Goal: Task Accomplishment & Management: Complete application form

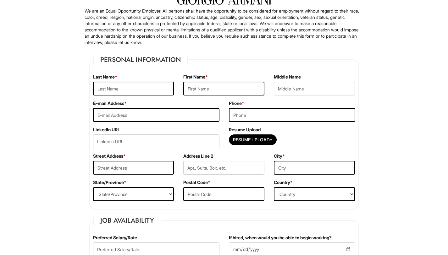
scroll to position [49, 0]
click at [163, 89] on input "text" at bounding box center [133, 88] width 81 height 14
type input "Wallpher"
type input "Andy"
type input "andywallpher@att.net"
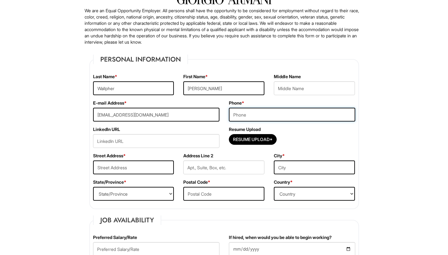
type input "9047889492"
type input "676 Jamestown Blvd Apt 2336"
type input "Altamonte Springs"
select select "FL"
type input "32714"
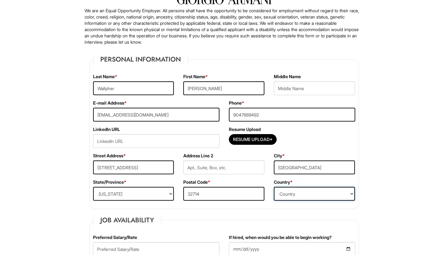
select select "United States of America"
drag, startPoint x: 223, startPoint y: 92, endPoint x: 176, endPoint y: 91, distance: 47.1
click at [176, 91] on div "Last Name * Wallpher First Name * Andy Middle Name" at bounding box center [223, 87] width 271 height 26
click at [176, 91] on div "Last Name * Wallpher" at bounding box center [133, 87] width 90 height 26
click at [212, 88] on input "Andy" at bounding box center [223, 88] width 81 height 14
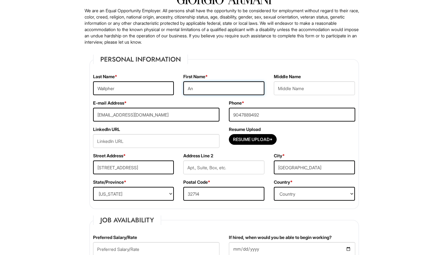
type input "A"
type input "Luis"
click at [177, 108] on input "andywallpher@att.net" at bounding box center [156, 115] width 126 height 14
drag, startPoint x: 151, startPoint y: 113, endPoint x: 86, endPoint y: 112, distance: 64.4
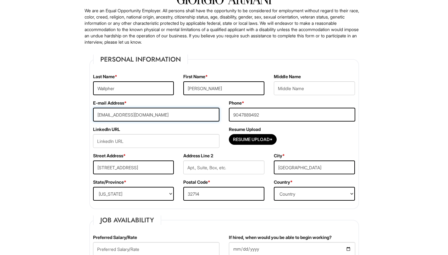
type input "andy.wallpher@proton.me"
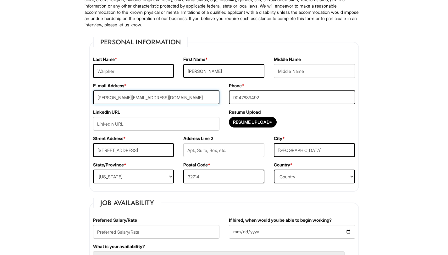
scroll to position [67, 0]
click at [245, 125] on input "Resume Upload*" at bounding box center [252, 122] width 47 height 10
type input "C:\fakepath\Andy_Wallpher_Resume.pdf"
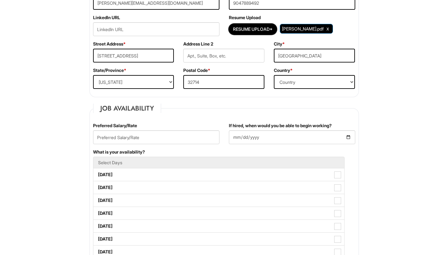
scroll to position [184, 0]
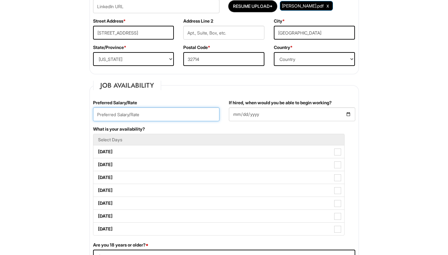
click at [172, 114] on input "text" at bounding box center [156, 114] width 126 height 14
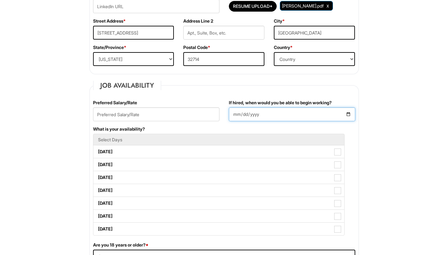
click at [347, 113] on input "If hired, when would you be able to begin working?" at bounding box center [292, 114] width 126 height 14
type input "2025-09-05"
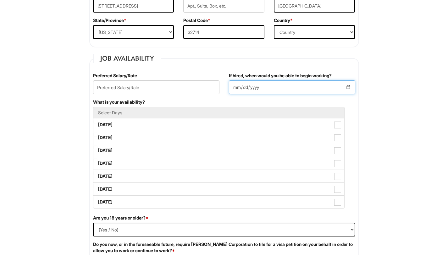
scroll to position [212, 0]
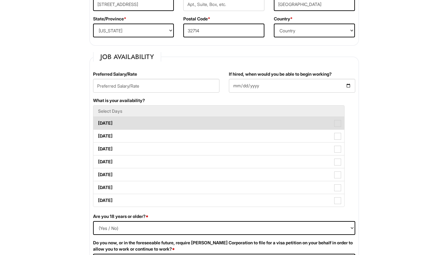
click at [308, 125] on label "Monday" at bounding box center [218, 123] width 251 height 13
click at [97, 122] on Available_Monday "Monday" at bounding box center [95, 120] width 4 height 4
click at [308, 125] on label "Monday" at bounding box center [218, 123] width 251 height 13
click at [97, 122] on Available_Monday "Monday" at bounding box center [95, 120] width 4 height 4
checkbox Available_Monday "false"
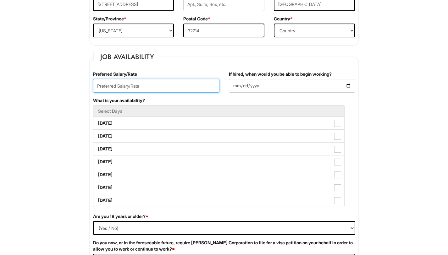
click at [177, 88] on input "text" at bounding box center [156, 86] width 126 height 14
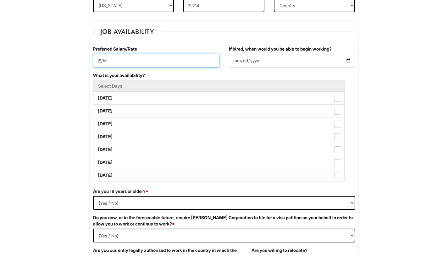
scroll to position [259, 0]
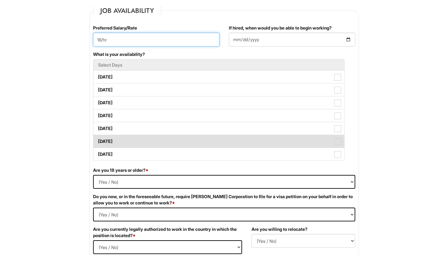
type input "18/hr"
click at [331, 139] on label "Saturday" at bounding box center [218, 141] width 251 height 13
click at [97, 139] on Available_Saturday "Saturday" at bounding box center [95, 138] width 4 height 4
checkbox Available_Saturday "true"
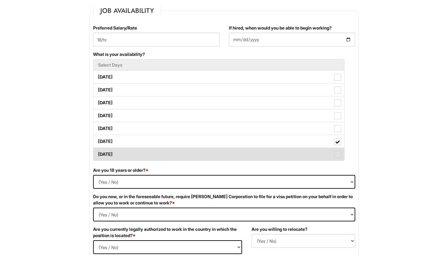
click at [335, 152] on span at bounding box center [337, 154] width 7 height 7
click at [97, 152] on Available_Sunday "Sunday" at bounding box center [95, 151] width 4 height 4
checkbox Available_Sunday "true"
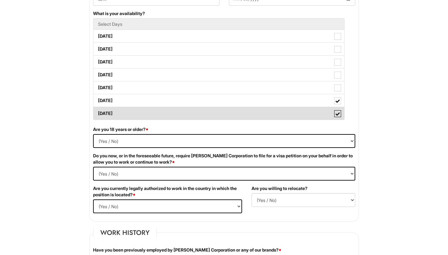
scroll to position [300, 0]
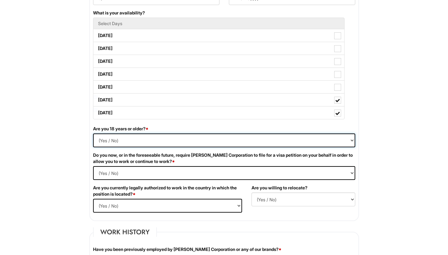
click at [314, 142] on select "(Yes / No) Yes No" at bounding box center [224, 141] width 262 height 14
select select "Yes"
click at [93, 134] on select "(Yes / No) Yes No" at bounding box center [224, 141] width 262 height 14
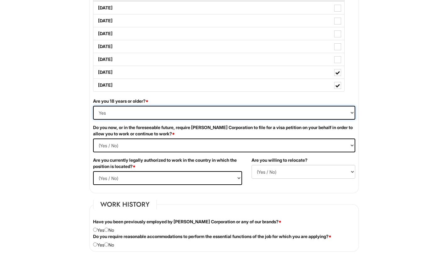
scroll to position [329, 0]
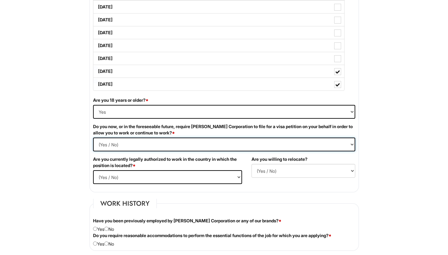
click at [234, 148] on Required "(Yes / No) Yes No" at bounding box center [224, 145] width 262 height 14
click at [93, 138] on Required "(Yes / No) Yes No" at bounding box center [224, 145] width 262 height 14
click at [192, 144] on Required "(Yes / No) Yes No" at bounding box center [224, 145] width 262 height 14
select Required "No"
click at [93, 138] on Required "(Yes / No) Yes No" at bounding box center [224, 145] width 262 height 14
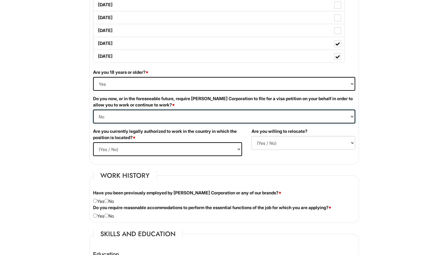
scroll to position [359, 0]
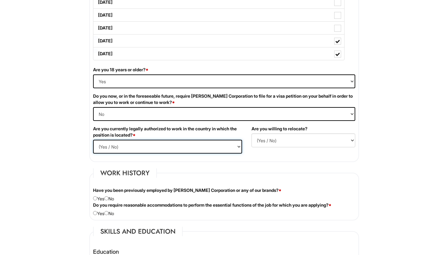
click at [167, 146] on select "(Yes / No) Yes No" at bounding box center [167, 147] width 149 height 14
select select "Yes"
click at [93, 140] on select "(Yes / No) Yes No" at bounding box center [167, 147] width 149 height 14
click at [268, 139] on select "(Yes / No) No Yes" at bounding box center [303, 141] width 104 height 14
click at [251, 134] on select "(Yes / No) No Yes" at bounding box center [303, 141] width 104 height 14
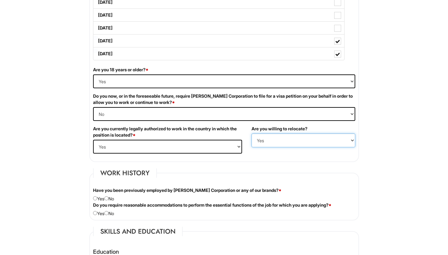
click at [260, 145] on select "(Yes / No) No Yes" at bounding box center [303, 141] width 104 height 14
select select "N"
click at [251, 134] on select "(Yes / No) No Yes" at bounding box center [303, 141] width 104 height 14
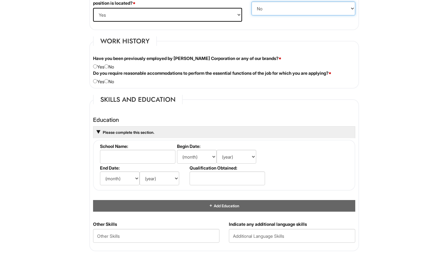
scroll to position [491, 0]
click at [108, 67] on input "radio" at bounding box center [106, 66] width 4 height 4
radio input "true"
click at [108, 82] on input "radio" at bounding box center [106, 81] width 4 height 4
radio input "true"
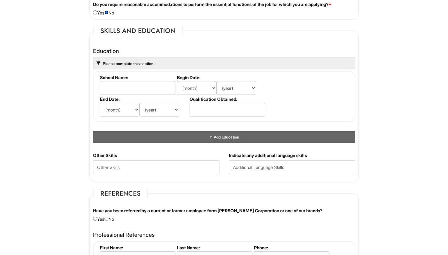
scroll to position [562, 0]
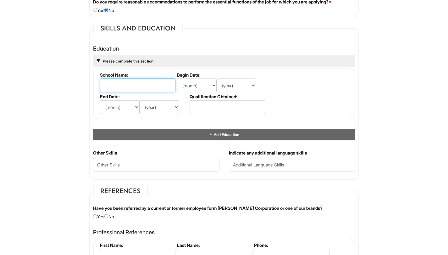
click at [156, 85] on input "text" at bounding box center [137, 86] width 75 height 14
type input "West Virginia University"
click at [202, 90] on select "(month) Jan Feb Mar Apr May Jun Jul Aug Sep Oct Nov Dec" at bounding box center [197, 86] width 40 height 14
select select "8"
click at [177, 79] on select "(month) Jan Feb Mar Apr May Jun Jul Aug Sep Oct Nov Dec" at bounding box center [197, 86] width 40 height 14
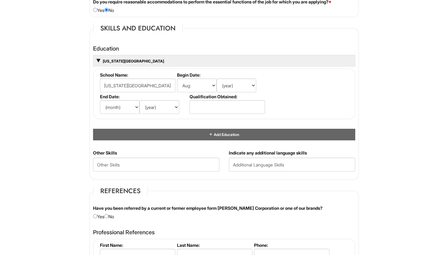
click at [243, 94] on label "Qualification Obtained:" at bounding box center [226, 96] width 74 height 5
click at [246, 90] on select "(year) 2029 2028 2027 2026 2025 2024 2023 2022 2021 2020 2019 2018 2017 2016 20…" at bounding box center [236, 86] width 40 height 14
select select "2024"
click at [216, 79] on select "(year) 2029 2028 2027 2026 2025 2024 2023 2022 2021 2020 2019 2018 2017 2016 20…" at bounding box center [236, 86] width 40 height 14
click at [127, 108] on select "(month) Jan Feb Mar Apr May Jun Jul Aug Sep Oct Nov Dec" at bounding box center [120, 107] width 40 height 14
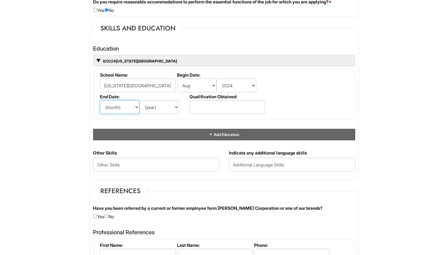
select select "8"
click at [100, 100] on select "(month) Jan Feb Mar Apr May Jun Jul Aug Sep Oct Nov Dec" at bounding box center [120, 107] width 40 height 14
click at [163, 108] on select "(year) 2029 2028 2027 2026 2025 2024 2023 2022 2021 2020 2019 2018 2017 2016 20…" at bounding box center [159, 107] width 40 height 14
select select "2025"
click at [139, 100] on select "(year) 2029 2028 2027 2026 2025 2024 2023 2022 2021 2020 2019 2018 2017 2016 20…" at bounding box center [159, 107] width 40 height 14
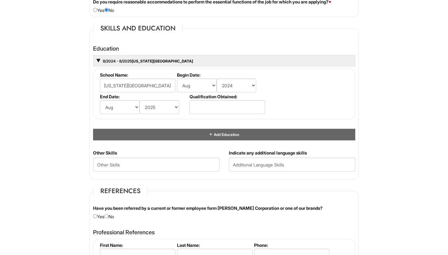
click at [226, 115] on li "Qualification Obtained:" at bounding box center [226, 105] width 77 height 22
click at [229, 112] on input "text" at bounding box center [226, 107] width 75 height 14
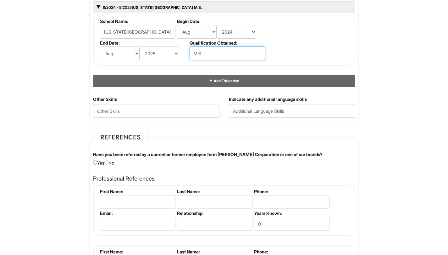
scroll to position [617, 0]
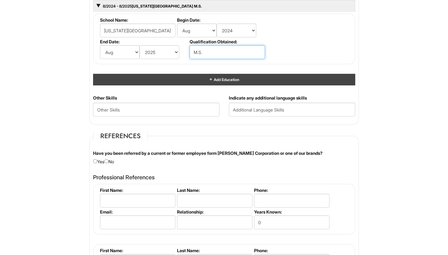
type input "M.S."
click at [216, 78] on span "Add Education" at bounding box center [226, 79] width 26 height 5
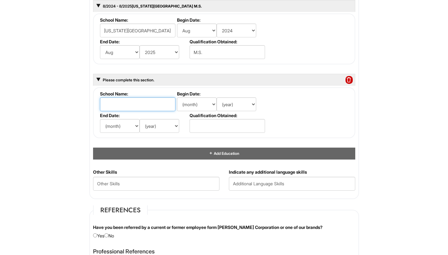
click at [153, 98] on input "text" at bounding box center [137, 104] width 75 height 14
type input "University of Arkansas"
click at [197, 112] on li "Begin Date: (month) Jan Feb Mar Apr May Jun Jul Aug Sep Oct Nov Dec (year) 2029…" at bounding box center [220, 102] width 90 height 22
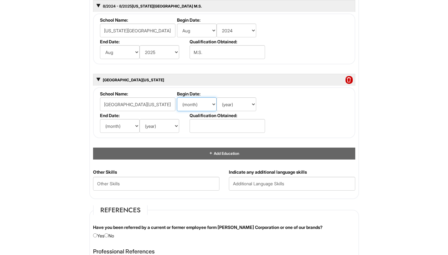
click at [204, 109] on select "(month) Jan Feb Mar Apr May Jun Jul Aug Sep Oct Nov Dec" at bounding box center [197, 104] width 40 height 14
select select "8"
click at [177, 97] on select "(month) Jan Feb Mar Apr May Jun Jul Aug Sep Oct Nov Dec" at bounding box center [197, 104] width 40 height 14
click at [236, 107] on select "(year) 2029 2028 2027 2026 2025 2024 2023 2022 2021 2020 2019 2018 2017 2016 20…" at bounding box center [236, 104] width 40 height 14
select select "2019"
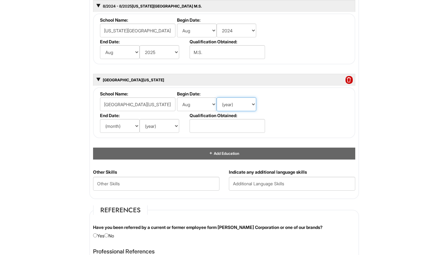
click at [216, 97] on select "(year) 2029 2028 2027 2026 2025 2024 2023 2022 2021 2020 2019 2018 2017 2016 20…" at bounding box center [236, 104] width 40 height 14
click at [114, 129] on select "(month) Jan Feb Mar Apr May Jun Jul Aug Sep Oct Nov Dec" at bounding box center [120, 126] width 40 height 14
select select "5"
click at [100, 119] on select "(month) Jan Feb Mar Apr May Jun Jul Aug Sep Oct Nov Dec" at bounding box center [120, 126] width 40 height 14
click at [174, 130] on select "(year) 2029 2028 2027 2026 2025 2024 2023 2022 2021 2020 2019 2018 2017 2016 20…" at bounding box center [159, 126] width 40 height 14
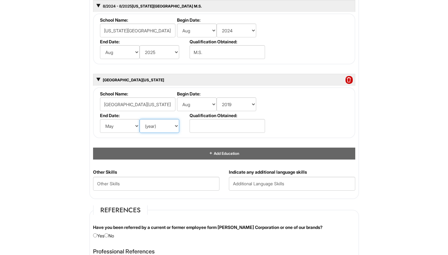
select select "2022"
click at [139, 119] on select "(year) 2029 2028 2027 2026 2025 2024 2023 2022 2021 2020 2019 2018 2017 2016 20…" at bounding box center [159, 126] width 40 height 14
click at [215, 126] on input "text" at bounding box center [226, 126] width 75 height 14
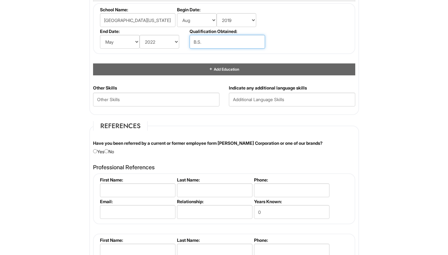
scroll to position [702, 0]
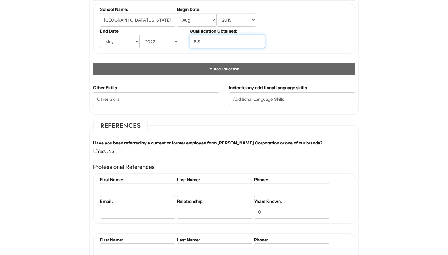
type input "B.S."
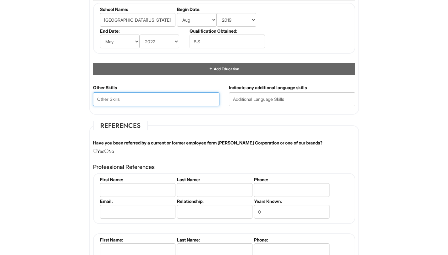
click at [212, 98] on Skills "text" at bounding box center [156, 99] width 126 height 14
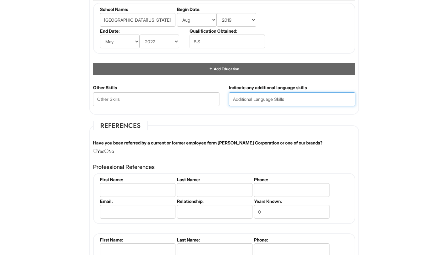
click at [252, 101] on input "text" at bounding box center [292, 99] width 126 height 14
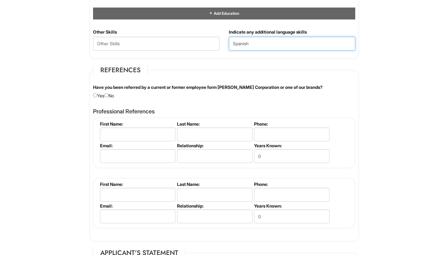
scroll to position [758, 0]
type input "Spanish"
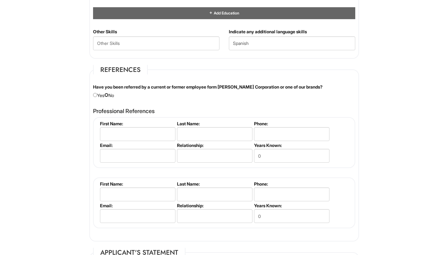
click at [108, 95] on input "radio" at bounding box center [106, 95] width 4 height 4
radio input "true"
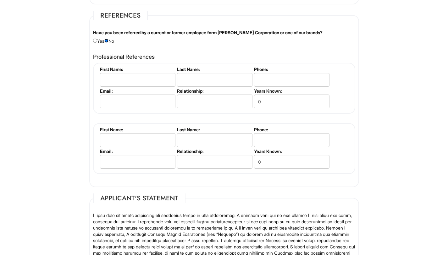
scroll to position [815, 0]
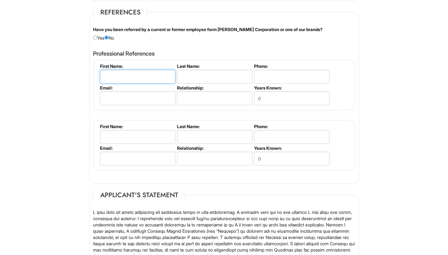
click at [143, 78] on input "text" at bounding box center [137, 77] width 75 height 14
type input "Roxy"
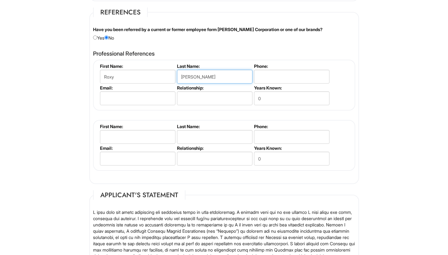
type input "Navarro"
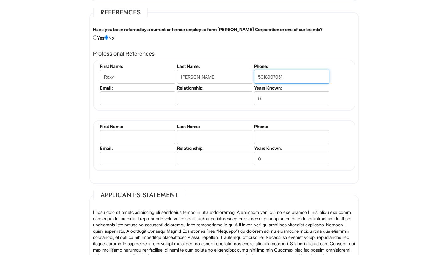
type input "5018007051"
click at [206, 97] on input "text" at bounding box center [214, 98] width 75 height 14
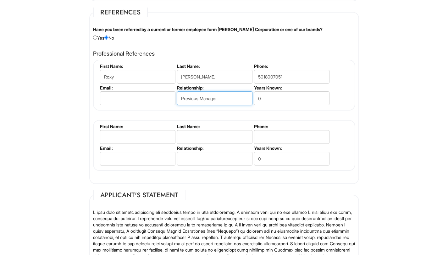
type input "Previous Manager"
type input "3"
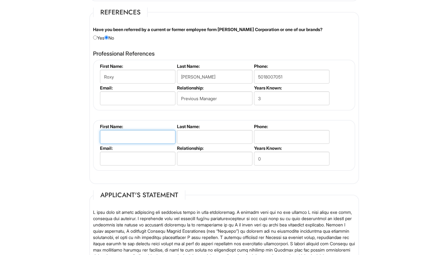
click at [149, 133] on input "text" at bounding box center [137, 137] width 75 height 14
type input "Diane"
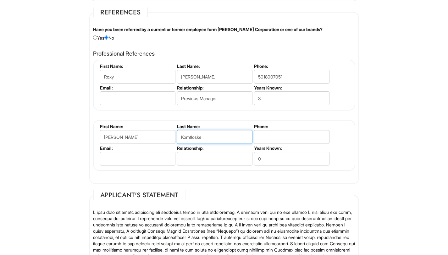
type input "Komfloske"
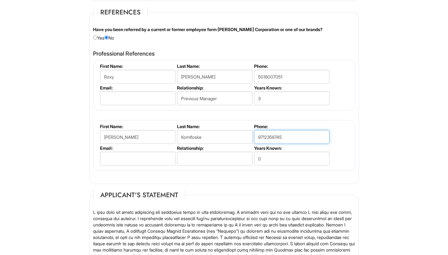
type input "9712358745"
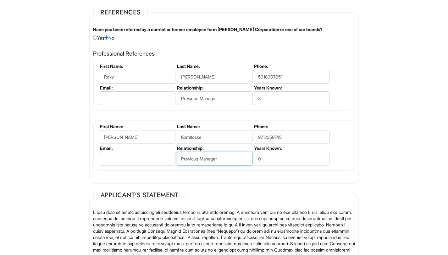
type input "Previous Manager"
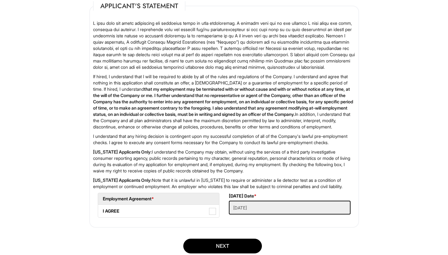
scroll to position [1071, 0]
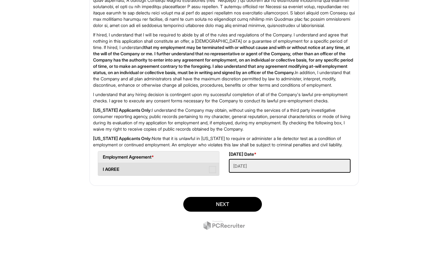
type input "3"
click at [214, 167] on span at bounding box center [212, 169] width 7 height 7
click at [102, 167] on AGREE "I AGREE" at bounding box center [100, 166] width 4 height 4
checkbox AGREE "true"
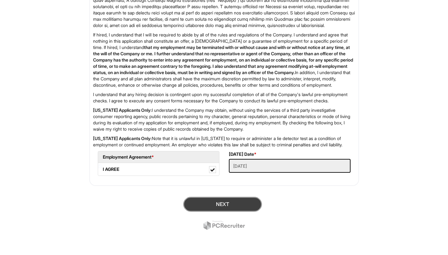
click at [227, 200] on button "Next" at bounding box center [222, 204] width 79 height 15
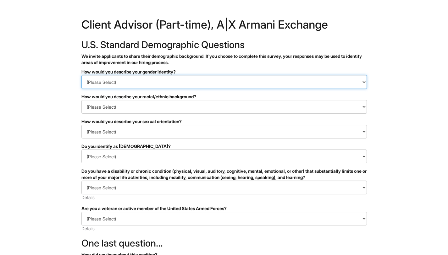
click at [207, 82] on select "(Please Select) Man Woman [DEMOGRAPHIC_DATA] I prefer to self-describe I don't …" at bounding box center [223, 82] width 285 height 14
select select "Man"
click at [81, 75] on select "(Please Select) Man Woman [DEMOGRAPHIC_DATA] I prefer to self-describe I don't …" at bounding box center [223, 82] width 285 height 14
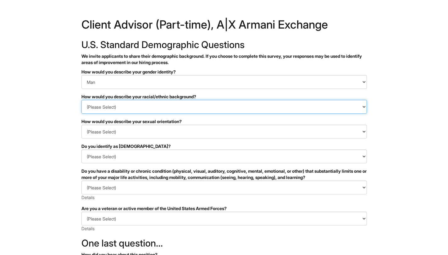
click at [172, 113] on select "(Please Select) Black or of African descent East Asian Hispanic, Latinx or of S…" at bounding box center [223, 107] width 285 height 14
select select "Hispanic, Latinx or of Spanish Origin"
click at [81, 100] on select "(Please Select) Black or of African descent East Asian Hispanic, Latinx or of S…" at bounding box center [223, 107] width 285 height 14
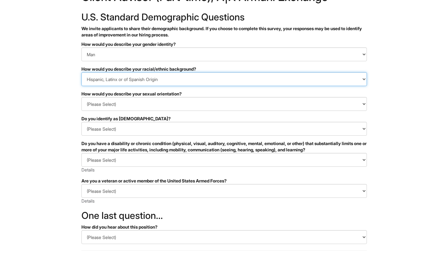
scroll to position [28, 0]
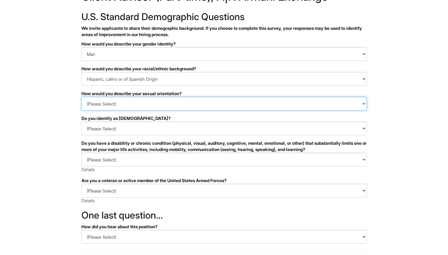
click at [155, 106] on select "(Please Select) Asexual Bisexual and/or pansexual Gay Heterosexual Lesbian Quee…" at bounding box center [223, 104] width 285 height 14
select select "Gay"
click at [81, 97] on select "(Please Select) Asexual Bisexual and/or pansexual Gay Heterosexual Lesbian Quee…" at bounding box center [223, 104] width 285 height 14
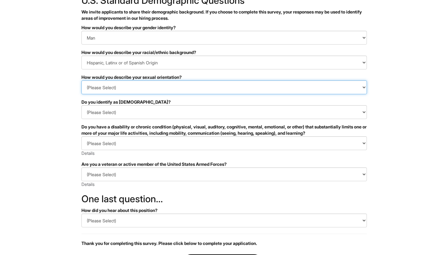
scroll to position [45, 0]
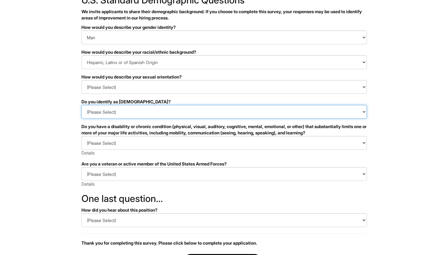
click at [139, 116] on select "(Please Select) Yes No I prefer to self-describe I don't wish to answer" at bounding box center [223, 112] width 285 height 14
select select "No"
click at [81, 105] on select "(Please Select) Yes No I prefer to self-describe I don't wish to answer" at bounding box center [223, 112] width 285 height 14
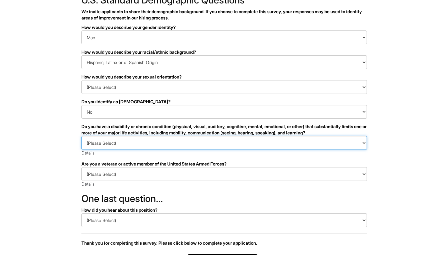
click at [133, 144] on select "(Please Select) YES, I HAVE A DISABILITY (or previously had a disability) NO, I…" at bounding box center [223, 143] width 285 height 14
select select "NO, I DON'T HAVE A DISABILITY"
click at [81, 136] on select "(Please Select) YES, I HAVE A DISABILITY (or previously had a disability) NO, I…" at bounding box center [223, 143] width 285 height 14
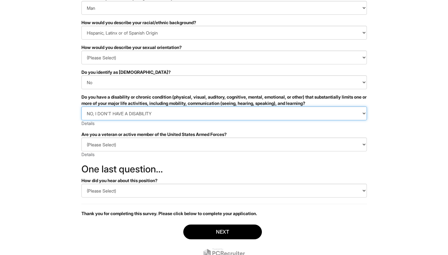
scroll to position [75, 0]
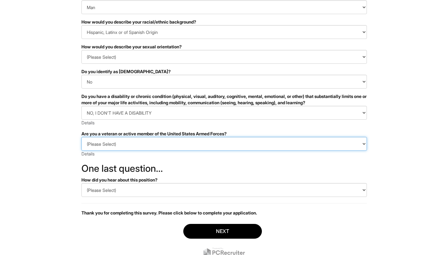
click at [211, 142] on select "(Please Select) I IDENTIFY AS ONE OR MORE OF THE CLASSIFICATIONS OF PROTECTED V…" at bounding box center [223, 144] width 285 height 14
select select "I AM NOT A PROTECTED VETERAN"
click at [81, 137] on select "(Please Select) I IDENTIFY AS ONE OR MORE OF THE CLASSIFICATIONS OF PROTECTED V…" at bounding box center [223, 144] width 285 height 14
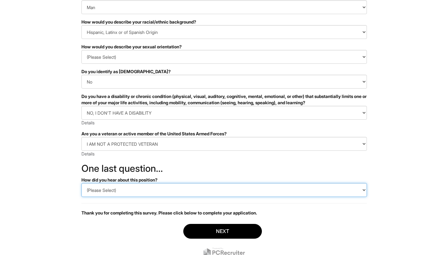
click at [152, 190] on select "(Please Select) CareerBuilder Indeed LinkedIn Monster Referral Other" at bounding box center [223, 190] width 285 height 14
select select "Indeed"
click at [81, 183] on select "(Please Select) CareerBuilder Indeed LinkedIn Monster Referral Other" at bounding box center [223, 190] width 285 height 14
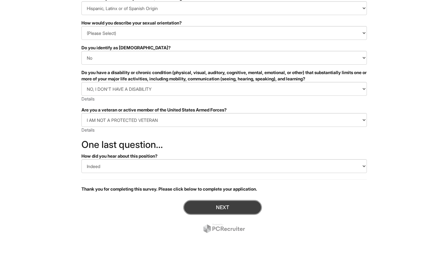
click at [219, 204] on button "Next" at bounding box center [222, 207] width 79 height 15
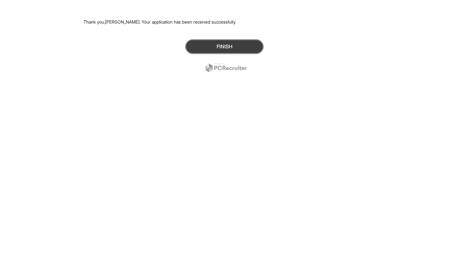
click at [221, 48] on button "Finish" at bounding box center [224, 46] width 79 height 15
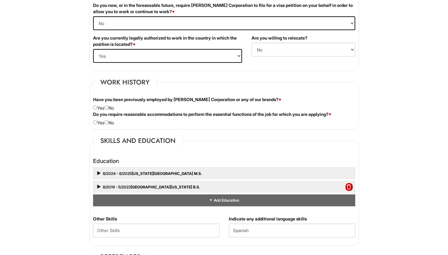
scroll to position [450, 0]
click at [107, 107] on input "radio" at bounding box center [106, 107] width 4 height 4
radio input "true"
click at [108, 122] on input "radio" at bounding box center [106, 122] width 4 height 4
radio input "true"
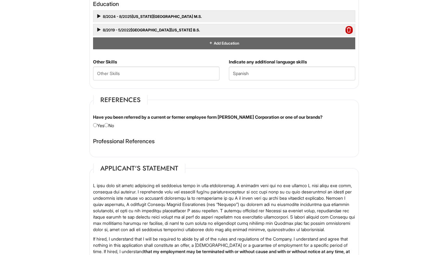
scroll to position [610, 0]
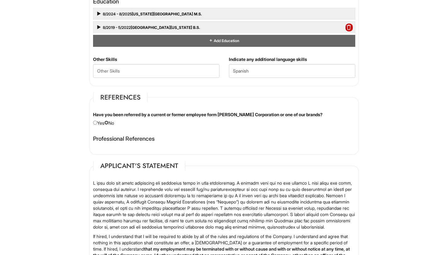
click at [108, 124] on input "radio" at bounding box center [106, 123] width 4 height 4
radio input "true"
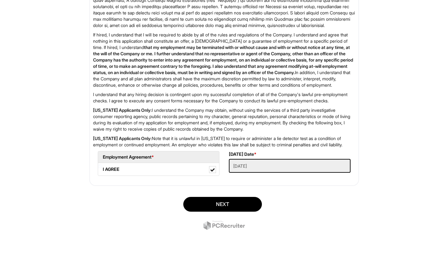
scroll to position [836, 0]
click at [215, 200] on button "Next" at bounding box center [222, 204] width 79 height 15
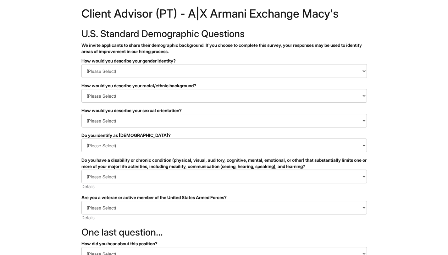
scroll to position [11, 0]
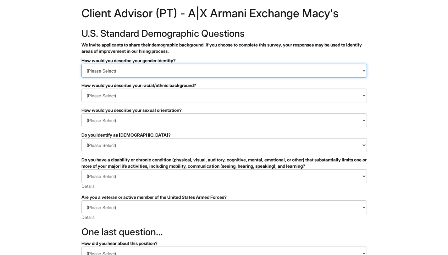
click at [176, 66] on select "(Please Select) Man Woman [DEMOGRAPHIC_DATA] I prefer to self-describe I don't …" at bounding box center [223, 71] width 285 height 14
select select "Man"
click at [81, 64] on select "(Please Select) Man Woman [DEMOGRAPHIC_DATA] I prefer to self-describe I don't …" at bounding box center [223, 71] width 285 height 14
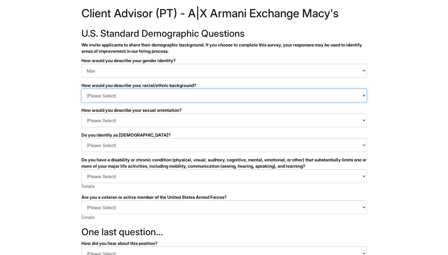
click at [156, 96] on select "(Please Select) [DEMOGRAPHIC_DATA] or of [DEMOGRAPHIC_DATA] descent [DEMOGRAPHI…" at bounding box center [223, 96] width 285 height 14
select select "Hispanic, Latinx or of Spanish Origin"
click at [81, 89] on select "(Please Select) [DEMOGRAPHIC_DATA] or of [DEMOGRAPHIC_DATA] descent [DEMOGRAPHI…" at bounding box center [223, 96] width 285 height 14
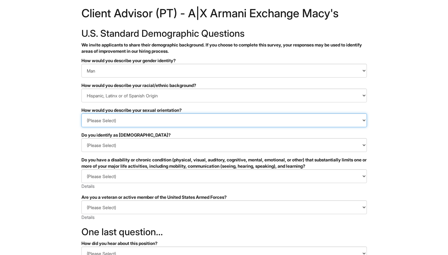
click at [139, 125] on select "(Please Select) [DEMOGRAPHIC_DATA] [DEMOGRAPHIC_DATA] and/or [DEMOGRAPHIC_DATA]…" at bounding box center [223, 120] width 285 height 14
select select "[DEMOGRAPHIC_DATA]"
click at [81, 113] on select "(Please Select) [DEMOGRAPHIC_DATA] [DEMOGRAPHIC_DATA] and/or [DEMOGRAPHIC_DATA]…" at bounding box center [223, 120] width 285 height 14
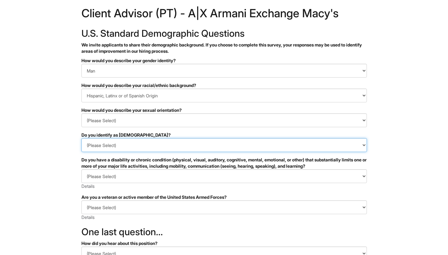
click at [134, 150] on select "(Please Select) Yes No I prefer to self-describe I don't wish to answer" at bounding box center [223, 145] width 285 height 14
select select "No"
click at [81, 138] on select "(Please Select) Yes No I prefer to self-describe I don't wish to answer" at bounding box center [223, 145] width 285 height 14
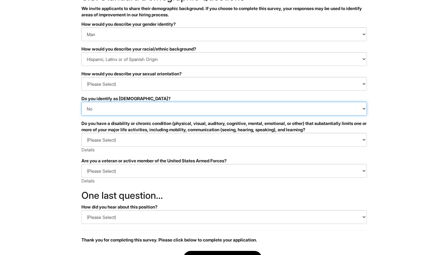
scroll to position [48, 0]
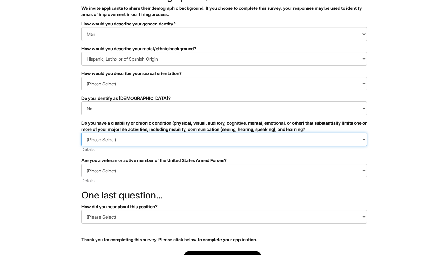
click at [146, 139] on select "(Please Select) YES, I HAVE A DISABILITY (or previously had a disability) NO, I…" at bounding box center [223, 140] width 285 height 14
select select "NO, I DON'T HAVE A DISABILITY"
click at [81, 133] on select "(Please Select) YES, I HAVE A DISABILITY (or previously had a disability) NO, I…" at bounding box center [223, 140] width 285 height 14
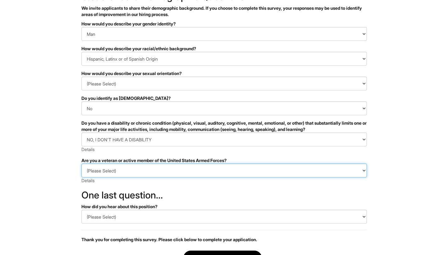
click at [123, 168] on select "(Please Select) I IDENTIFY AS ONE OR MORE OF THE CLASSIFICATIONS OF PROTECTED V…" at bounding box center [223, 171] width 285 height 14
select select "I AM NOT A PROTECTED VETERAN"
click at [81, 164] on select "(Please Select) I IDENTIFY AS ONE OR MORE OF THE CLASSIFICATIONS OF PROTECTED V…" at bounding box center [223, 171] width 285 height 14
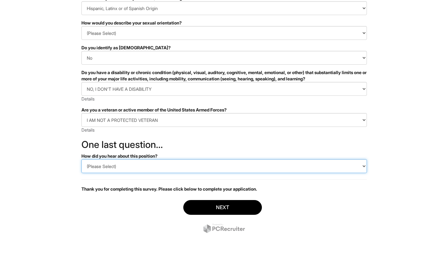
click at [136, 170] on select "(Please Select) CareerBuilder Indeed LinkedIn Monster Referral Other" at bounding box center [223, 166] width 285 height 14
select select "Indeed"
click at [81, 159] on select "(Please Select) CareerBuilder Indeed LinkedIn Monster Referral Other" at bounding box center [223, 166] width 285 height 14
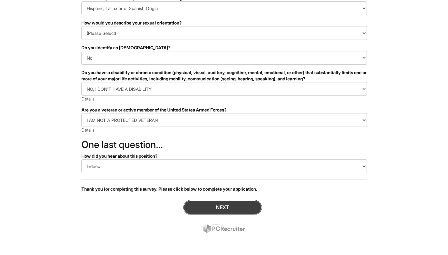
click at [193, 205] on button "Next" at bounding box center [222, 207] width 79 height 15
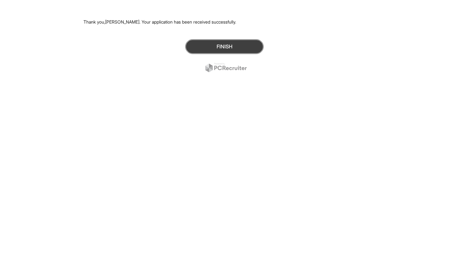
click at [240, 42] on button "Finish" at bounding box center [224, 46] width 79 height 15
